Goal: Task Accomplishment & Management: Complete application form

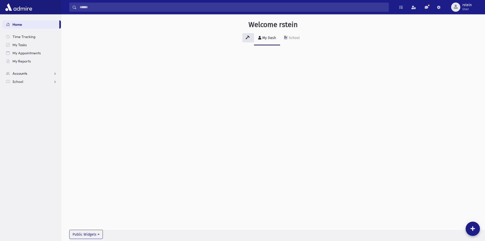
click at [22, 74] on span "Accounts" at bounding box center [19, 73] width 15 height 5
click at [32, 96] on link "School" at bounding box center [31, 98] width 59 height 8
click at [33, 117] on link "Infractions" at bounding box center [31, 114] width 59 height 8
click at [31, 120] on link "Entry" at bounding box center [31, 122] width 59 height 8
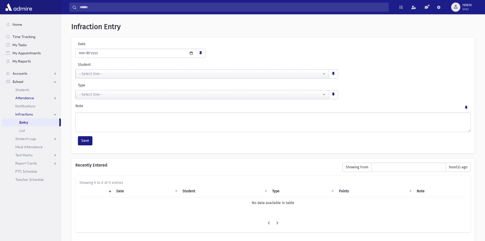
click at [39, 98] on link "Attendance" at bounding box center [31, 98] width 59 height 8
click at [36, 105] on link "Entry" at bounding box center [31, 106] width 59 height 8
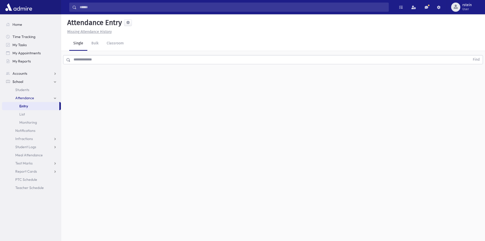
click at [91, 62] on input "text" at bounding box center [270, 59] width 399 height 9
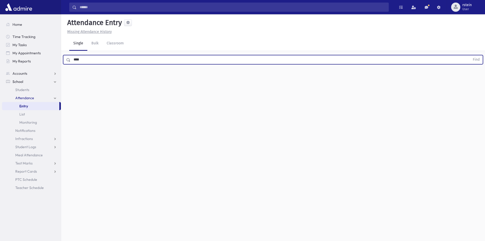
click at [470, 55] on button "Find" at bounding box center [476, 59] width 13 height 9
type input "*"
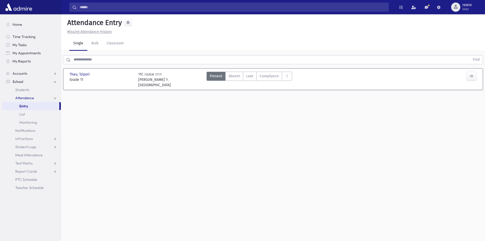
click at [24, 99] on span "Attendance" at bounding box center [24, 97] width 19 height 5
click at [35, 95] on link "Attendance" at bounding box center [31, 98] width 59 height 8
